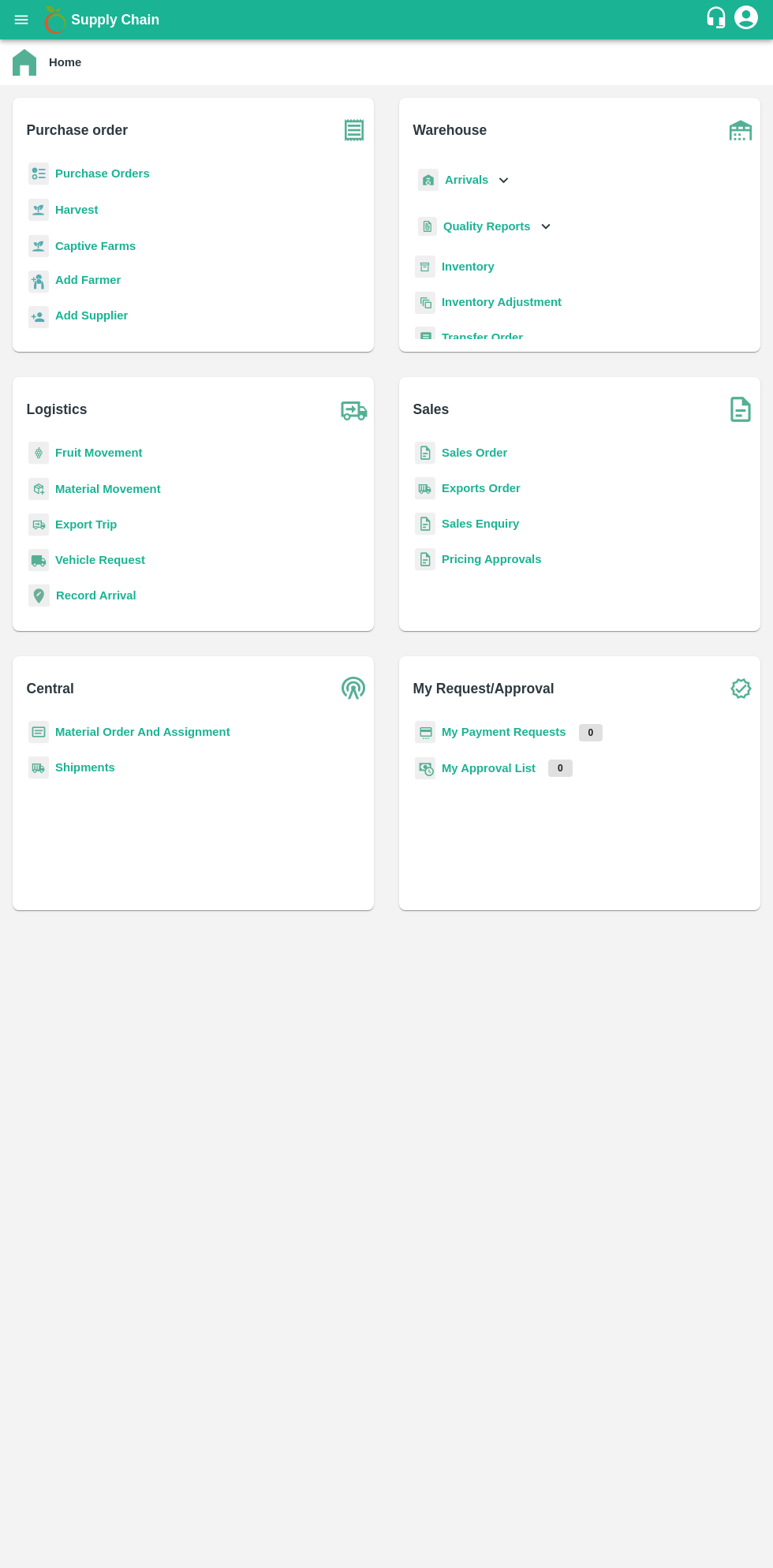
click at [32, 22] on button "open drawer" at bounding box center [22, 20] width 37 height 37
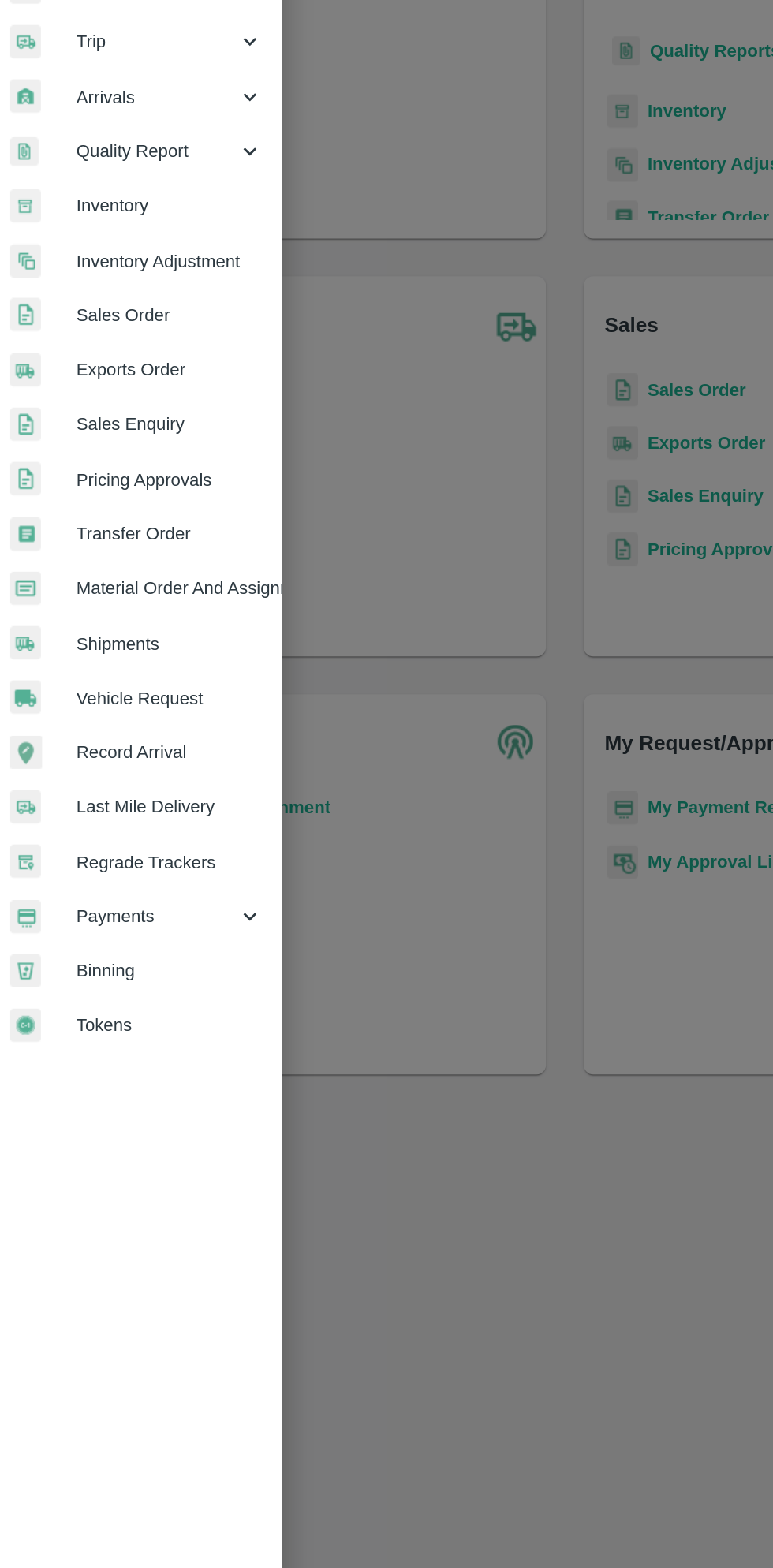
click at [114, 801] on span "Payments" at bounding box center [113, 804] width 107 height 17
click at [159, 839] on span "My Payment Requests" at bounding box center [128, 841] width 112 height 17
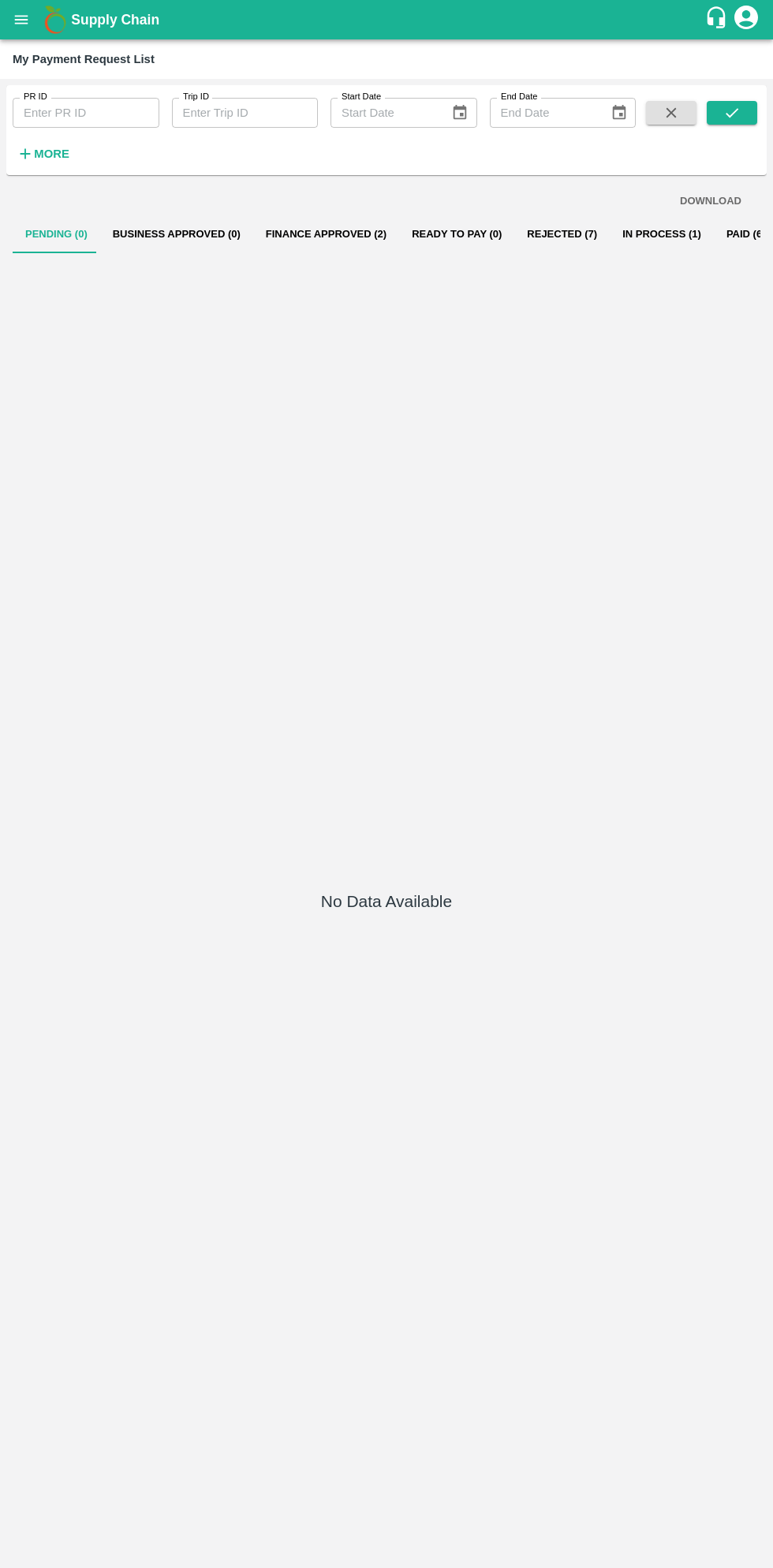
click at [324, 216] on button "Finance Approved (2)" at bounding box center [327, 234] width 146 height 38
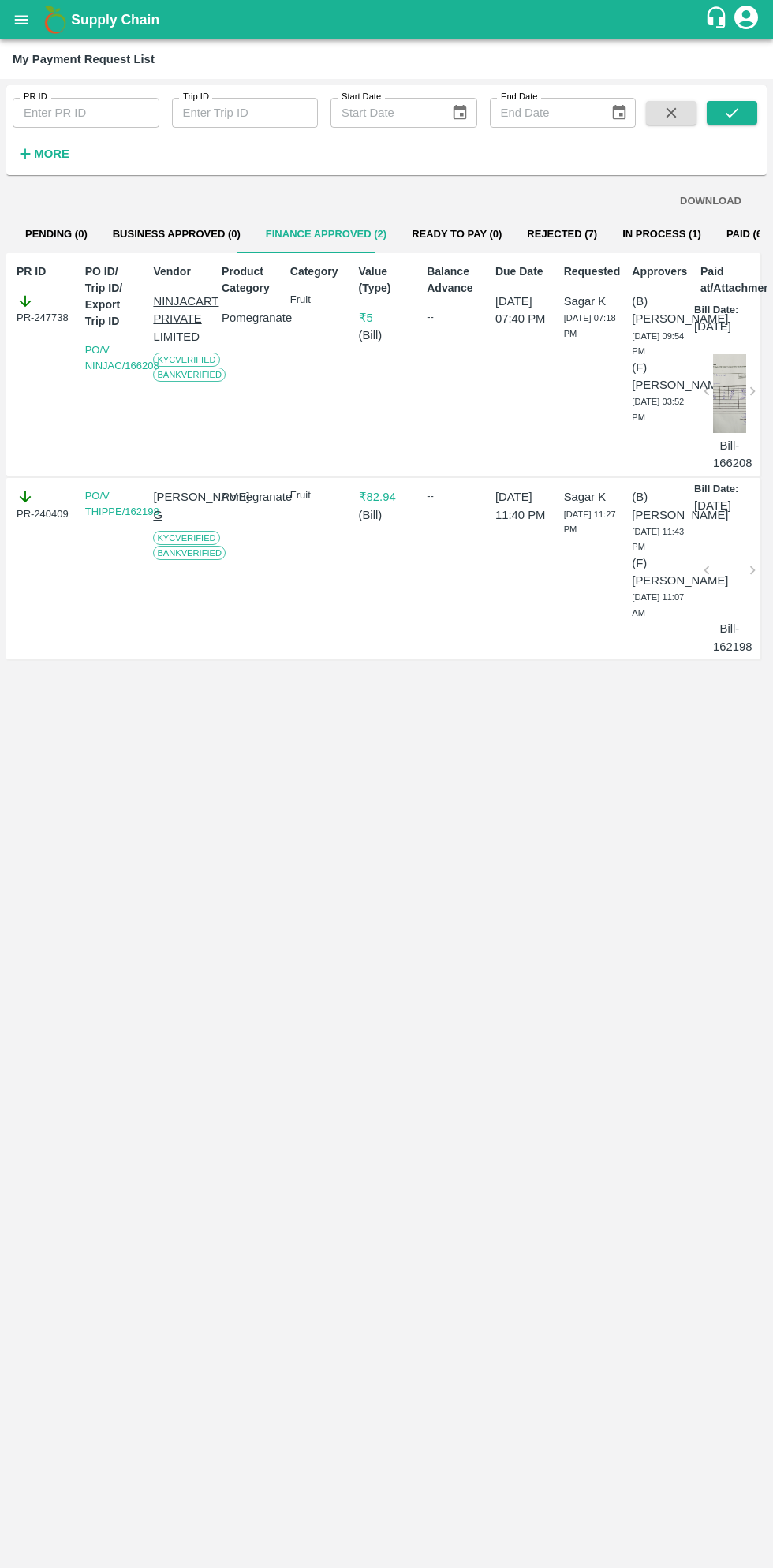
click at [640, 234] on button "In Process (1)" at bounding box center [661, 234] width 104 height 38
